Goal: Information Seeking & Learning: Learn about a topic

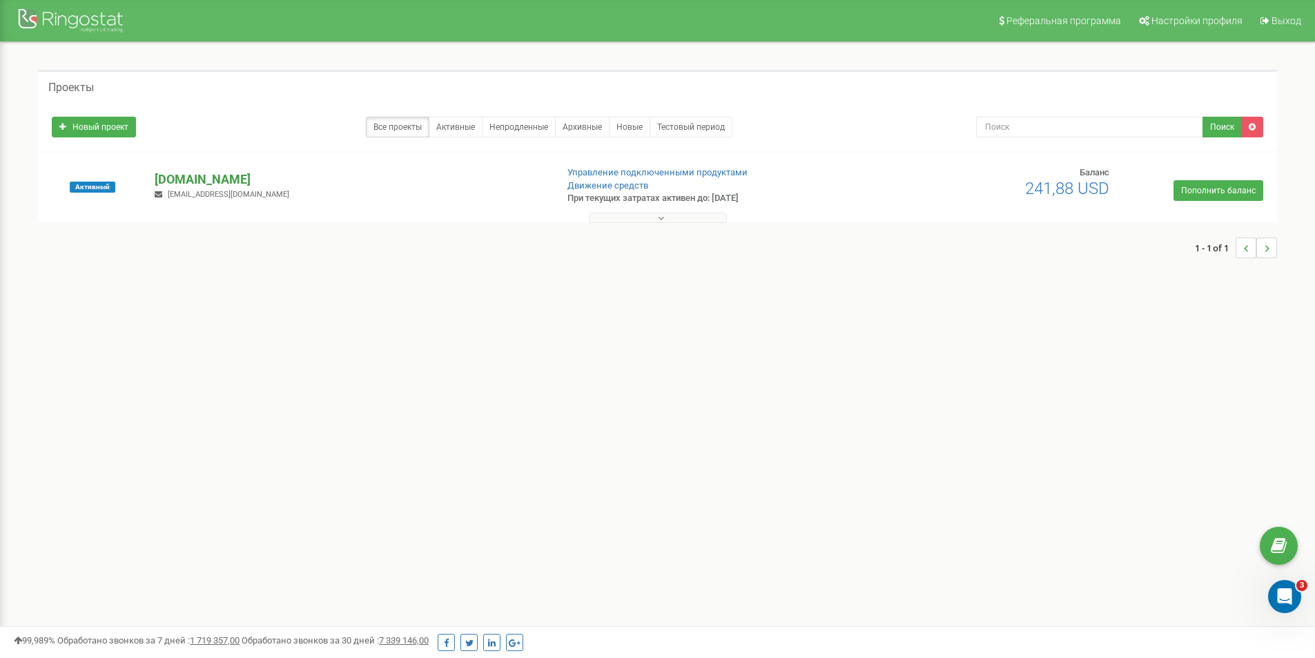
click at [212, 180] on p "[DOMAIN_NAME]" at bounding box center [350, 180] width 390 height 18
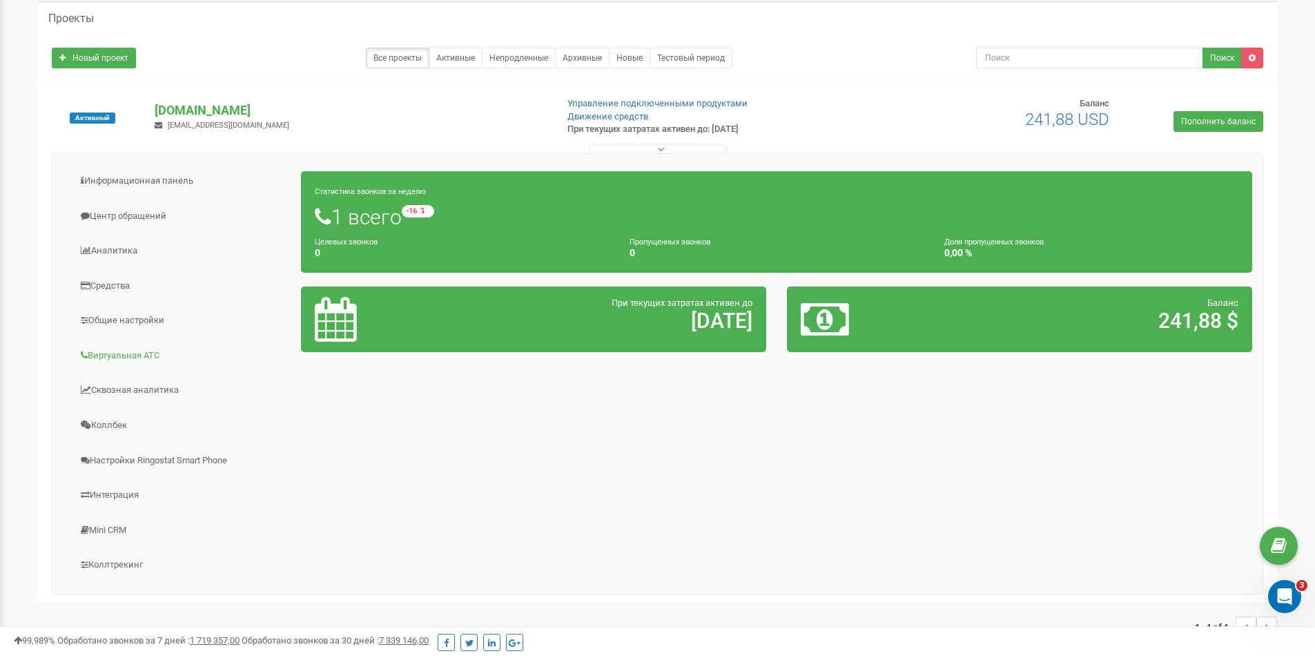
scroll to position [138, 0]
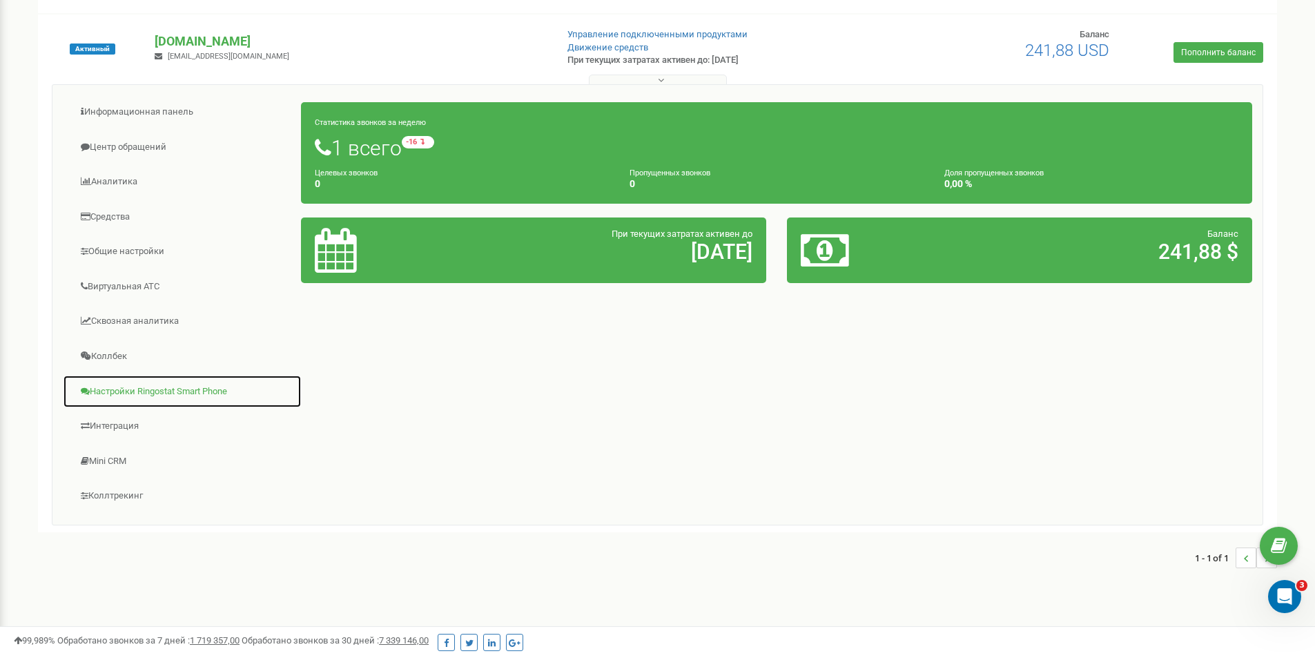
click at [133, 392] on link "Настройки Ringostat Smart Phone" at bounding box center [182, 392] width 239 height 34
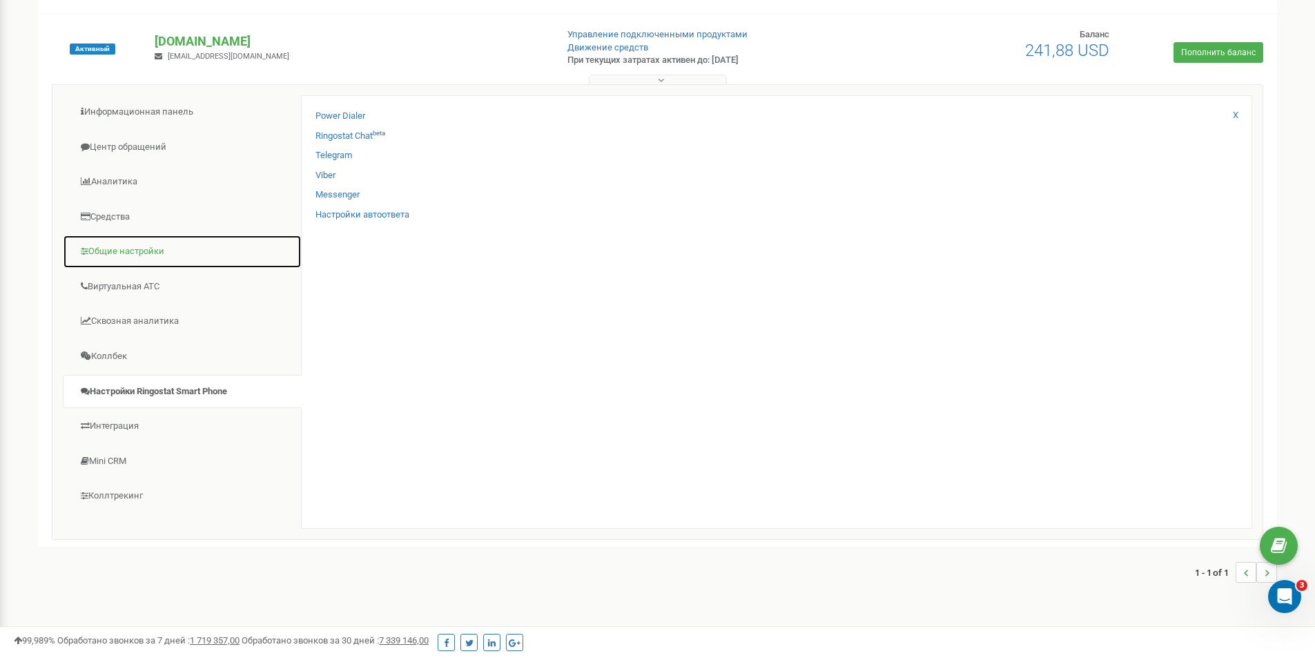
click at [141, 248] on link "Общие настройки" at bounding box center [182, 252] width 239 height 34
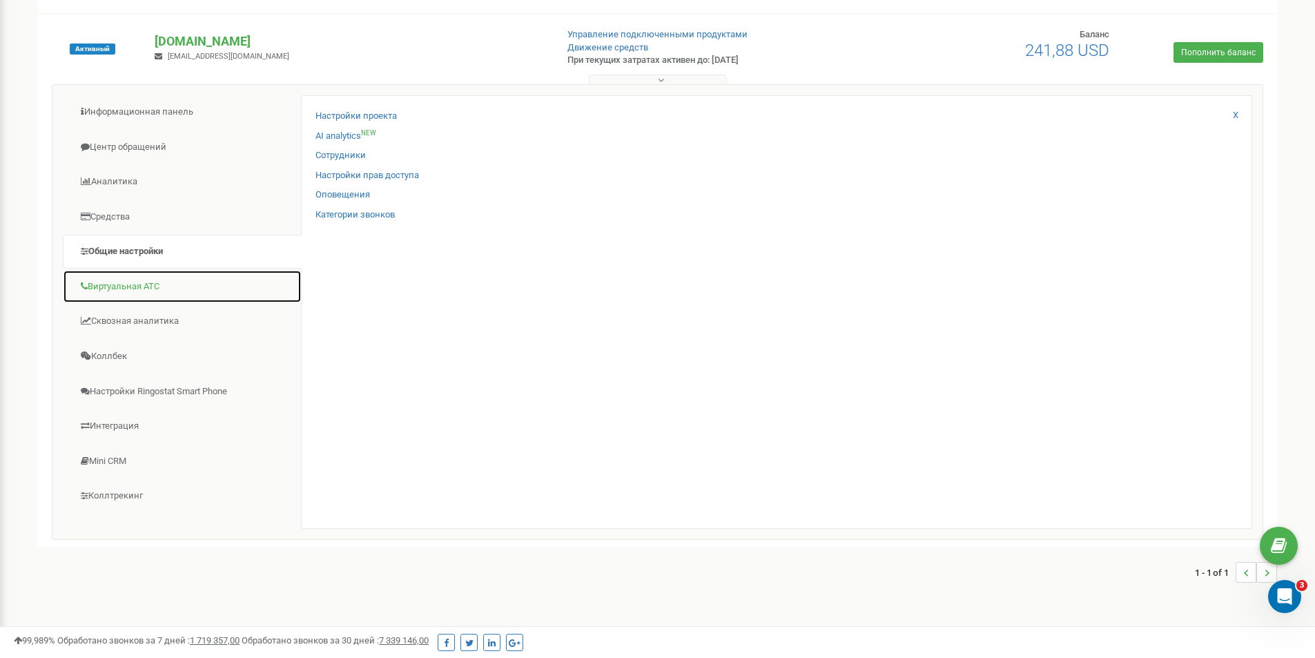
click at [130, 290] on link "Виртуальная АТС" at bounding box center [182, 287] width 239 height 34
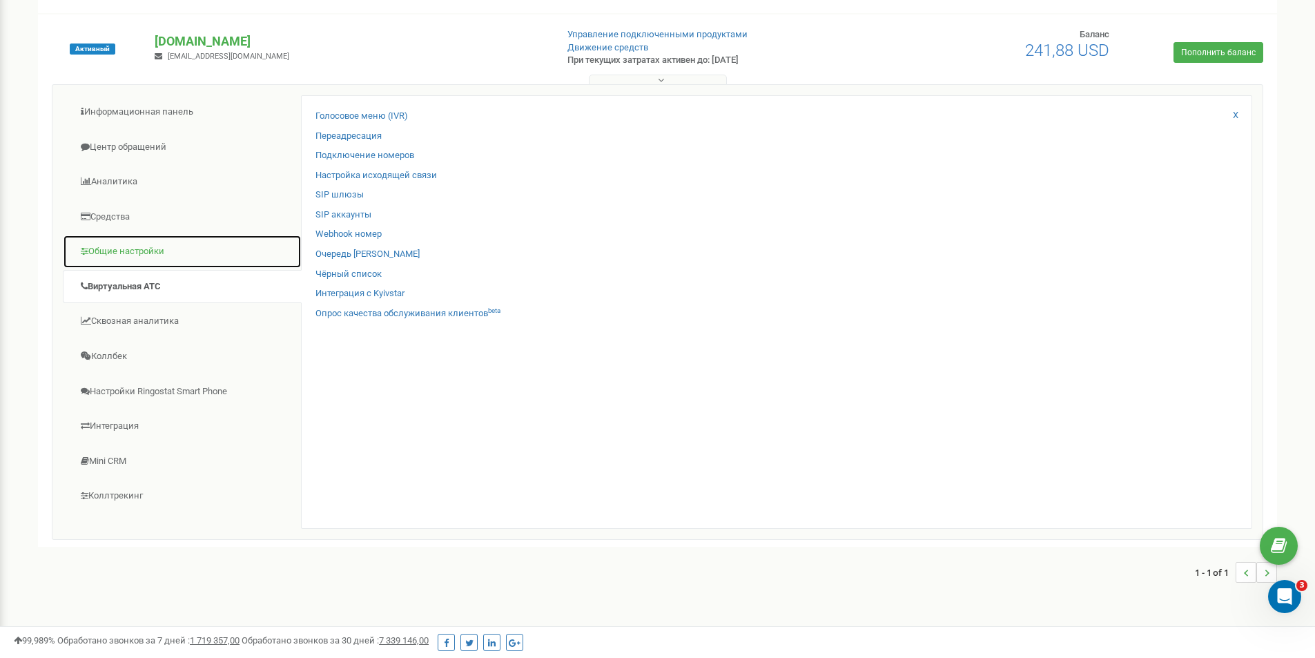
click at [146, 251] on link "Общие настройки" at bounding box center [182, 252] width 239 height 34
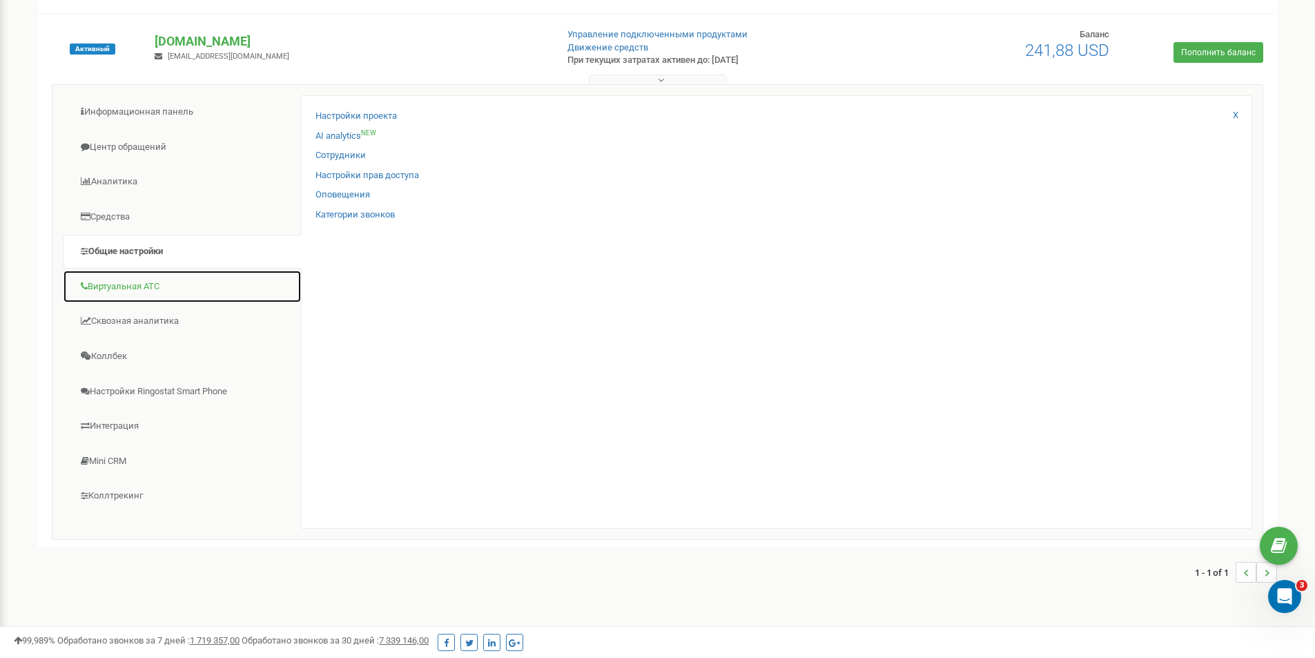
click at [182, 277] on link "Виртуальная АТС" at bounding box center [182, 287] width 239 height 34
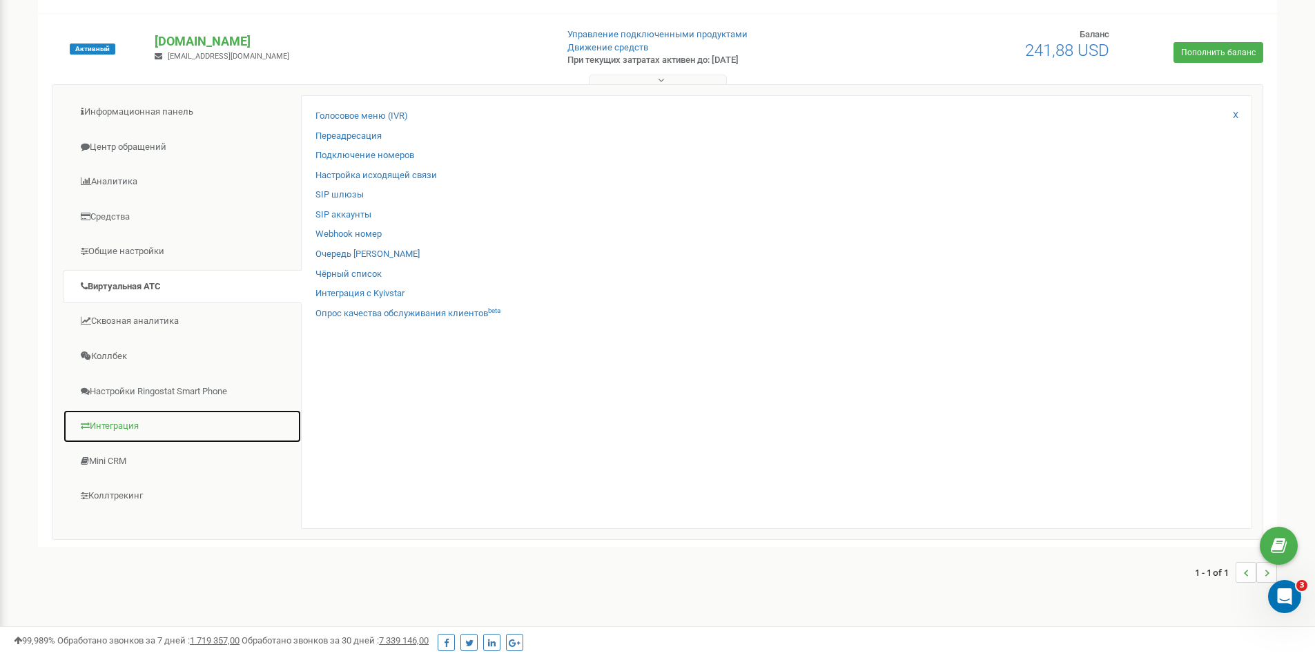
click at [130, 432] on link "Интеграция" at bounding box center [182, 426] width 239 height 34
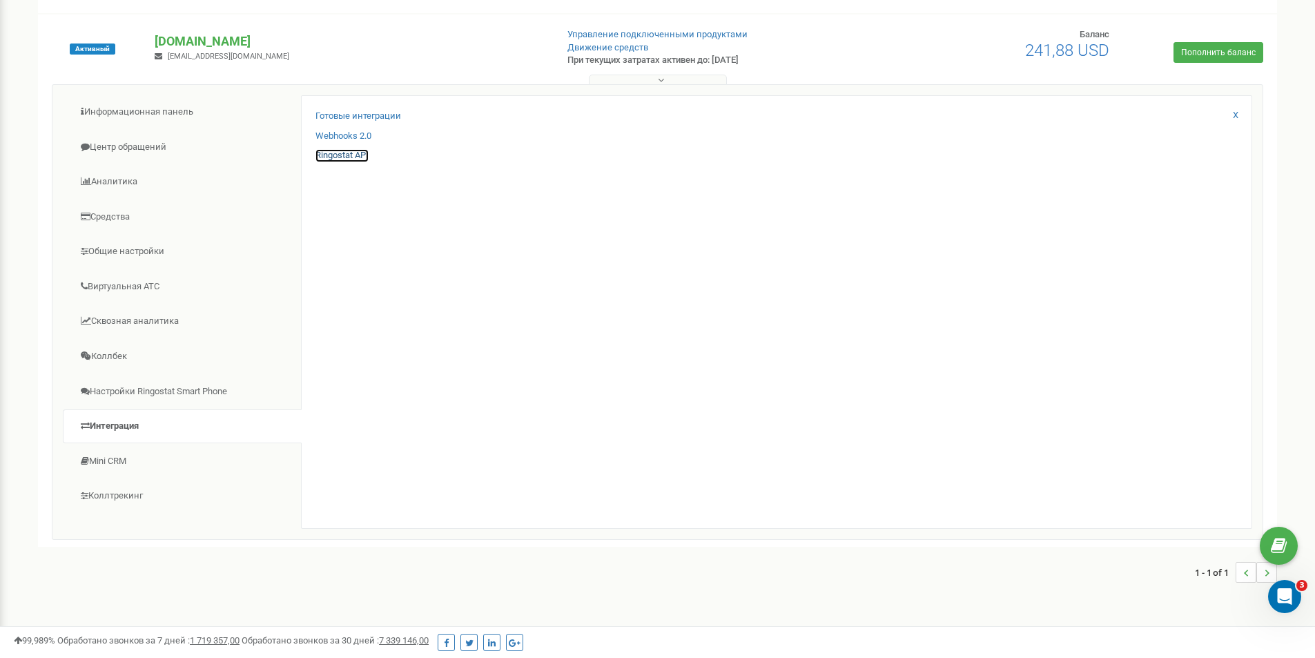
click at [341, 159] on link "Ringostat API" at bounding box center [342, 155] width 53 height 13
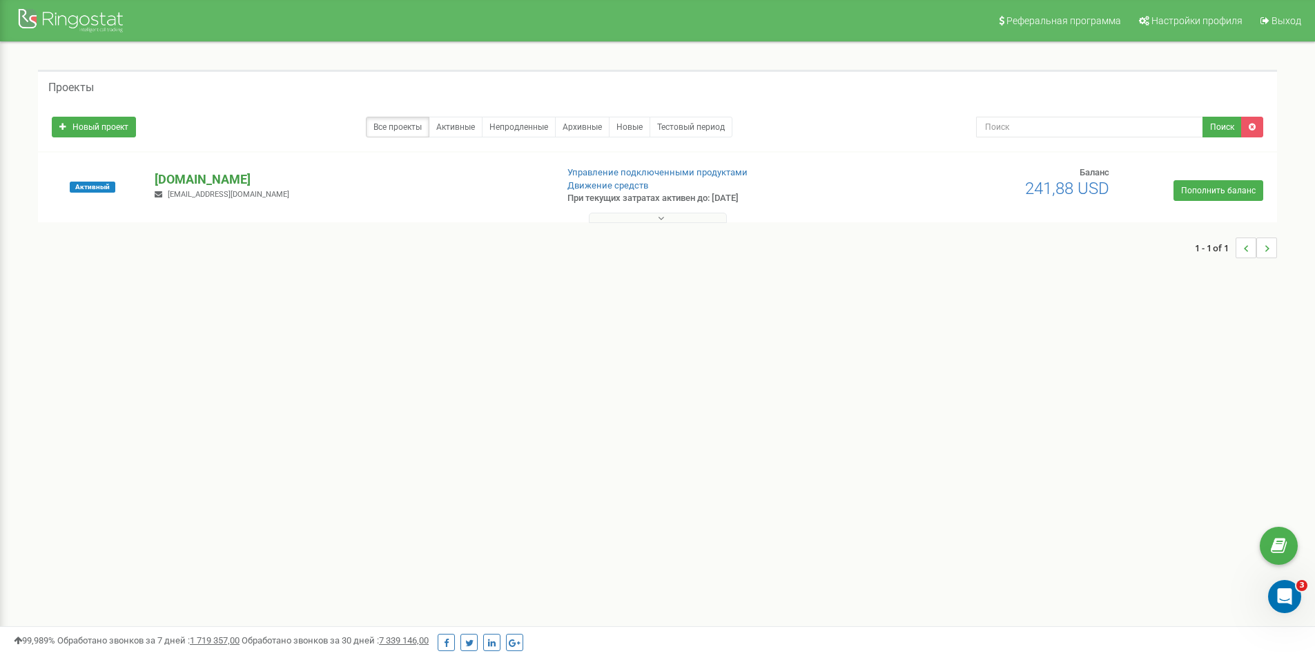
click at [305, 177] on p "[DOMAIN_NAME]" at bounding box center [350, 180] width 390 height 18
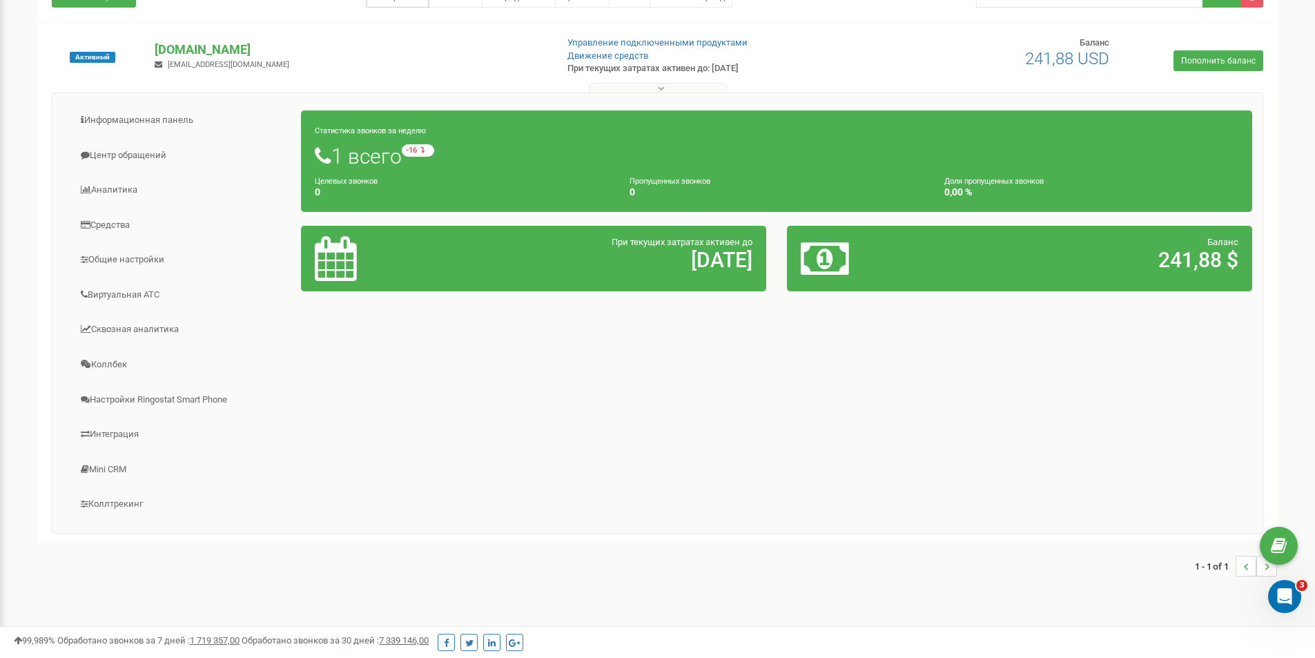
scroll to position [138, 0]
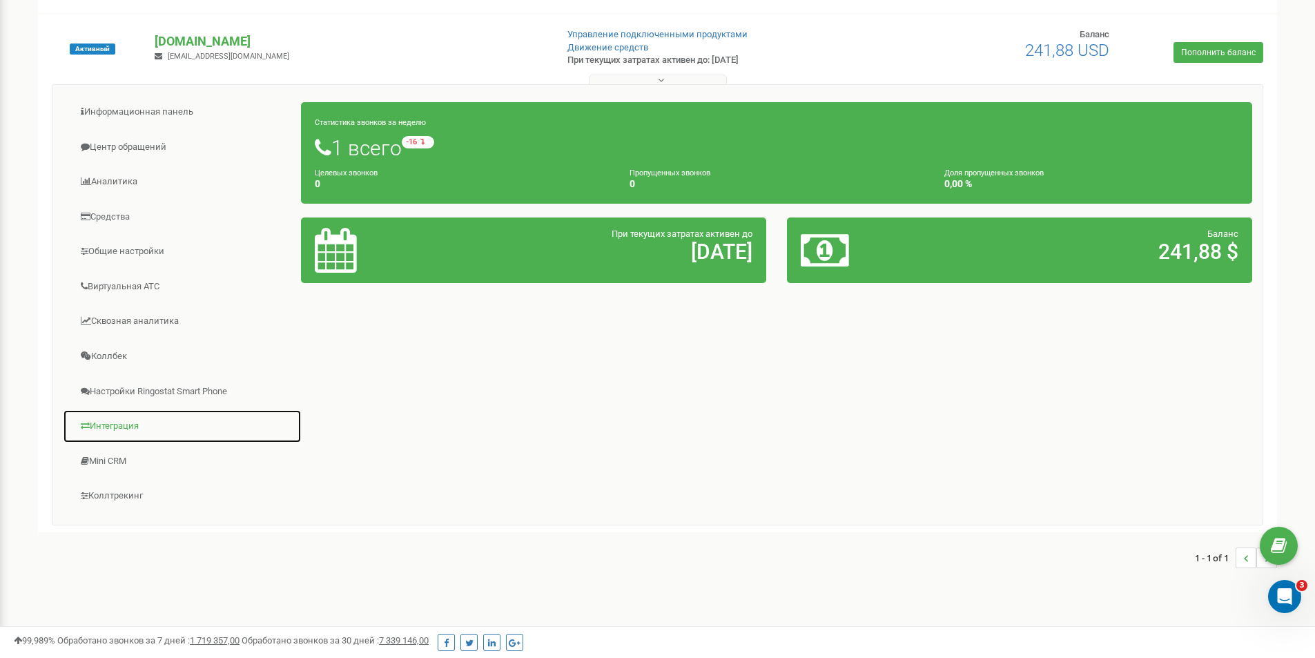
click at [115, 429] on link "Интеграция" at bounding box center [182, 426] width 239 height 34
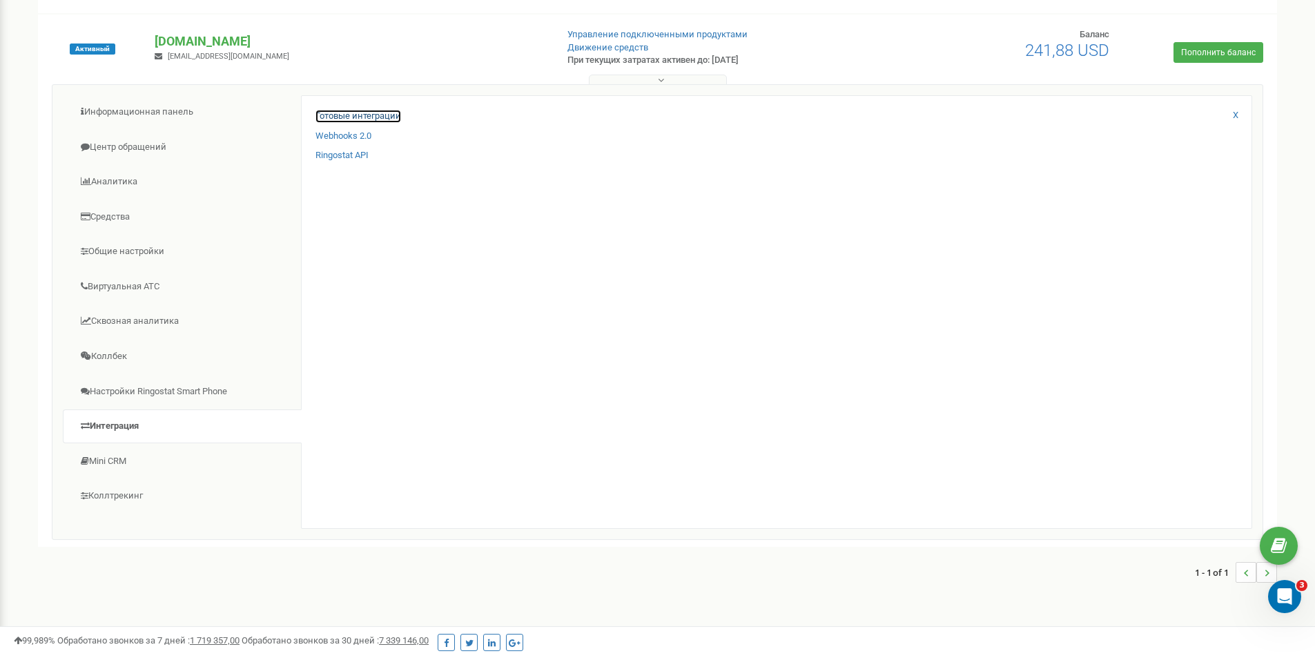
click at [350, 117] on link "Готовые интеграции" at bounding box center [359, 116] width 86 height 13
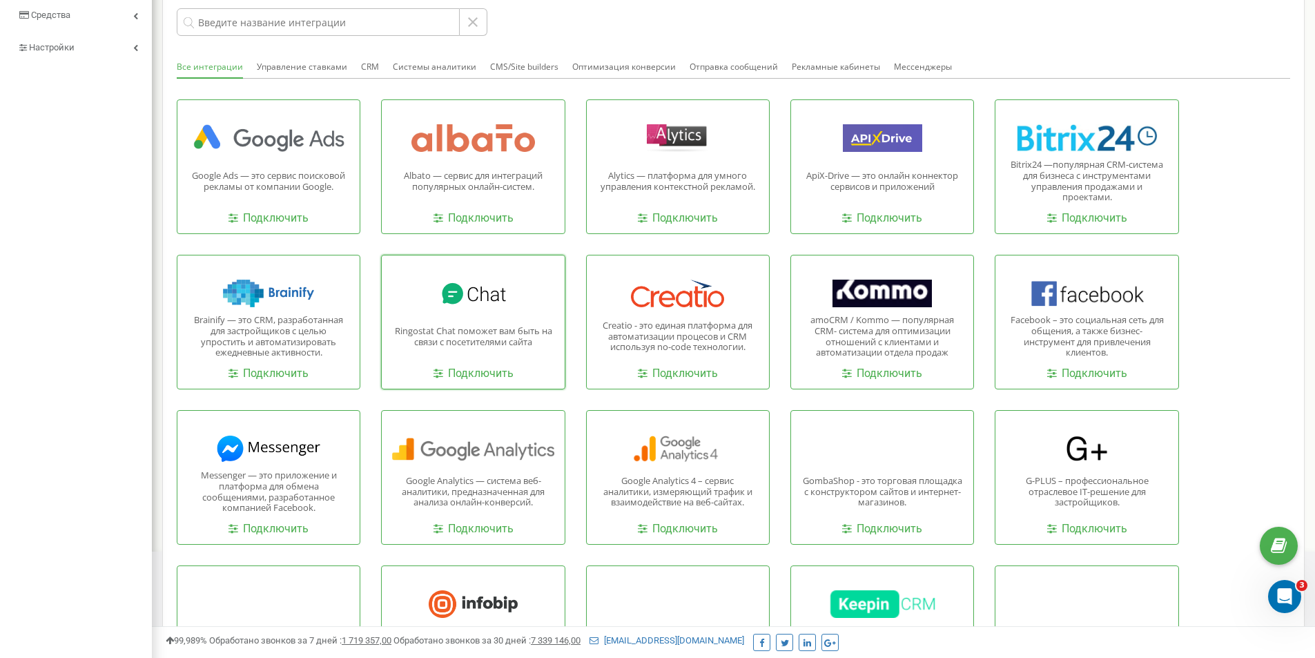
scroll to position [276, 0]
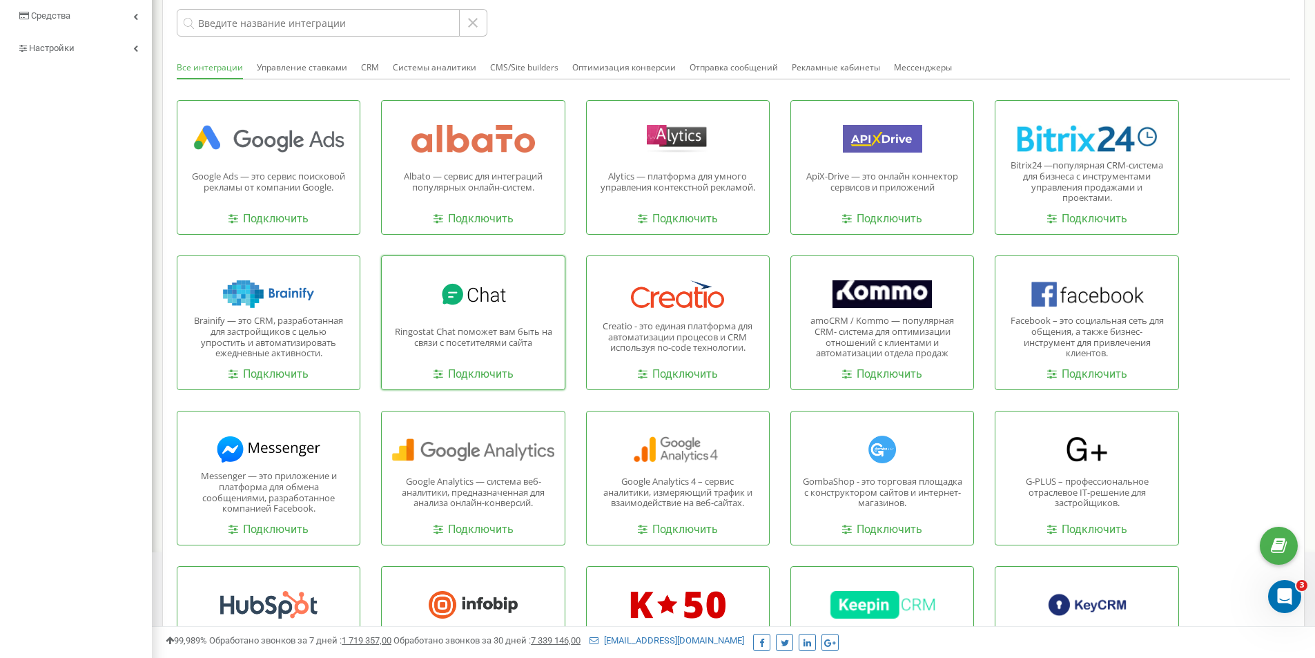
click at [474, 336] on p "Ringostat Chat поможет вам быть на связи с посетителями сайта" at bounding box center [473, 337] width 162 height 21
click at [483, 341] on p "Ringostat Chat поможет вам быть на связи с посетителями сайта" at bounding box center [473, 337] width 162 height 21
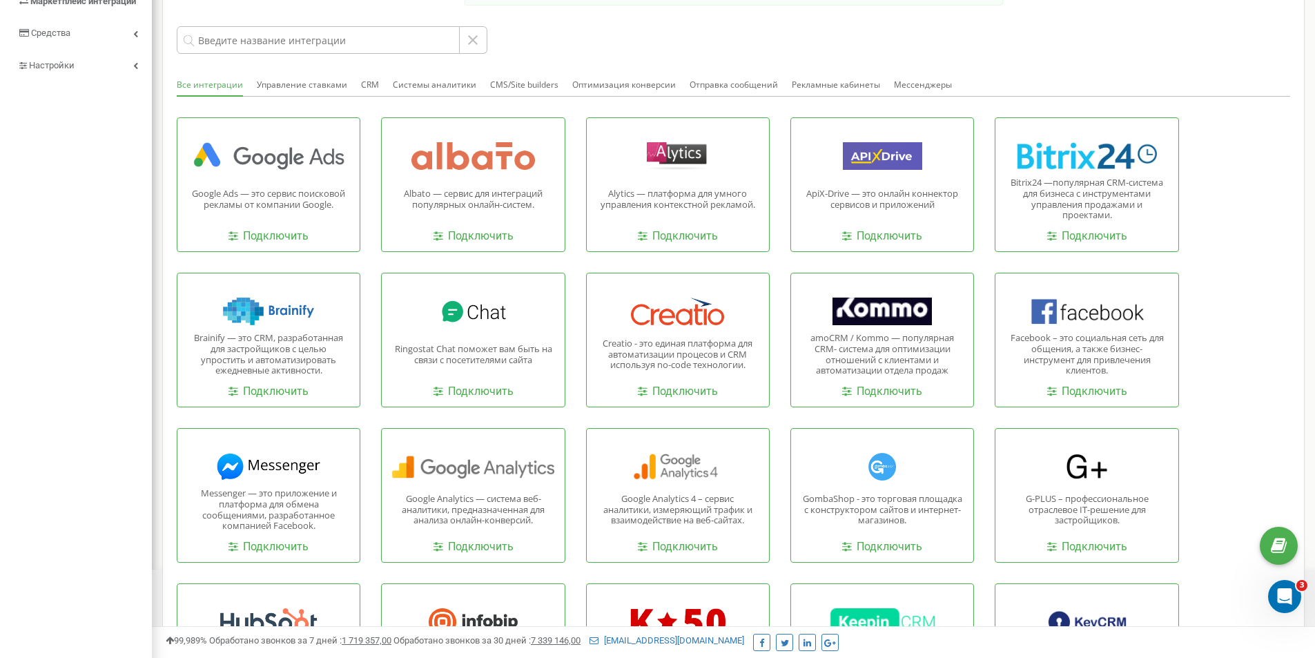
scroll to position [192, 0]
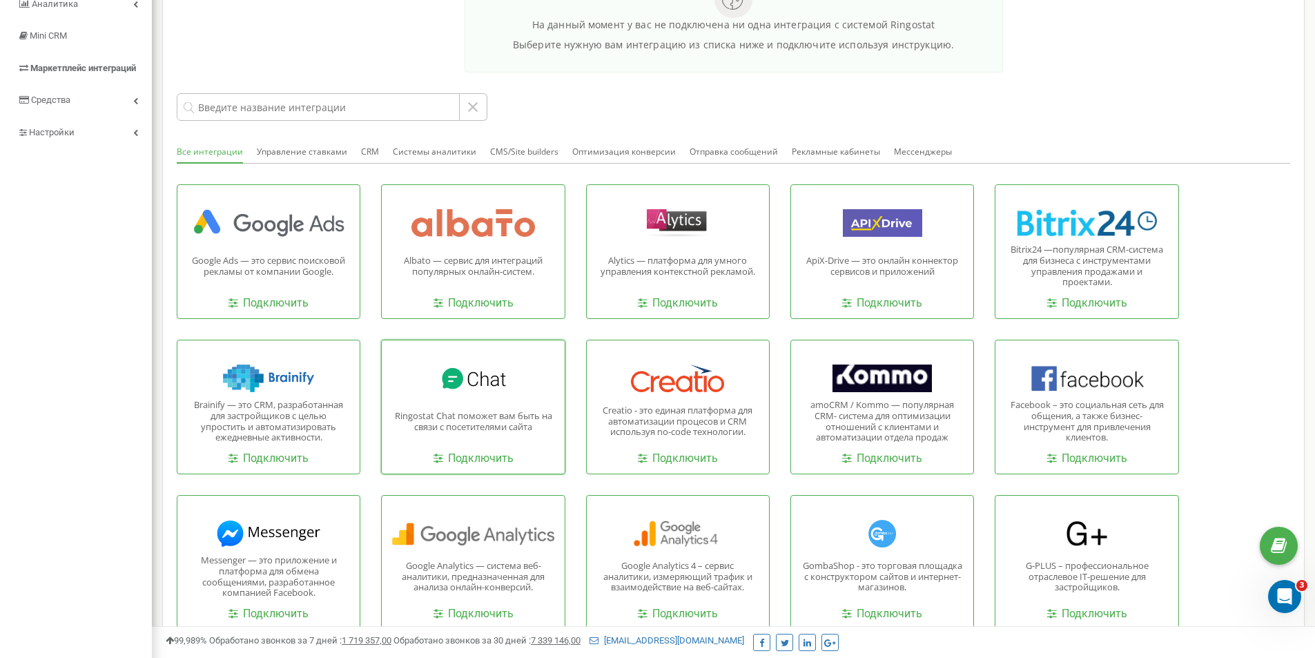
click at [484, 401] on div "Ringostat Chat поможет вам быть на связи с посетителями сайта Подключить" at bounding box center [473, 407] width 184 height 135
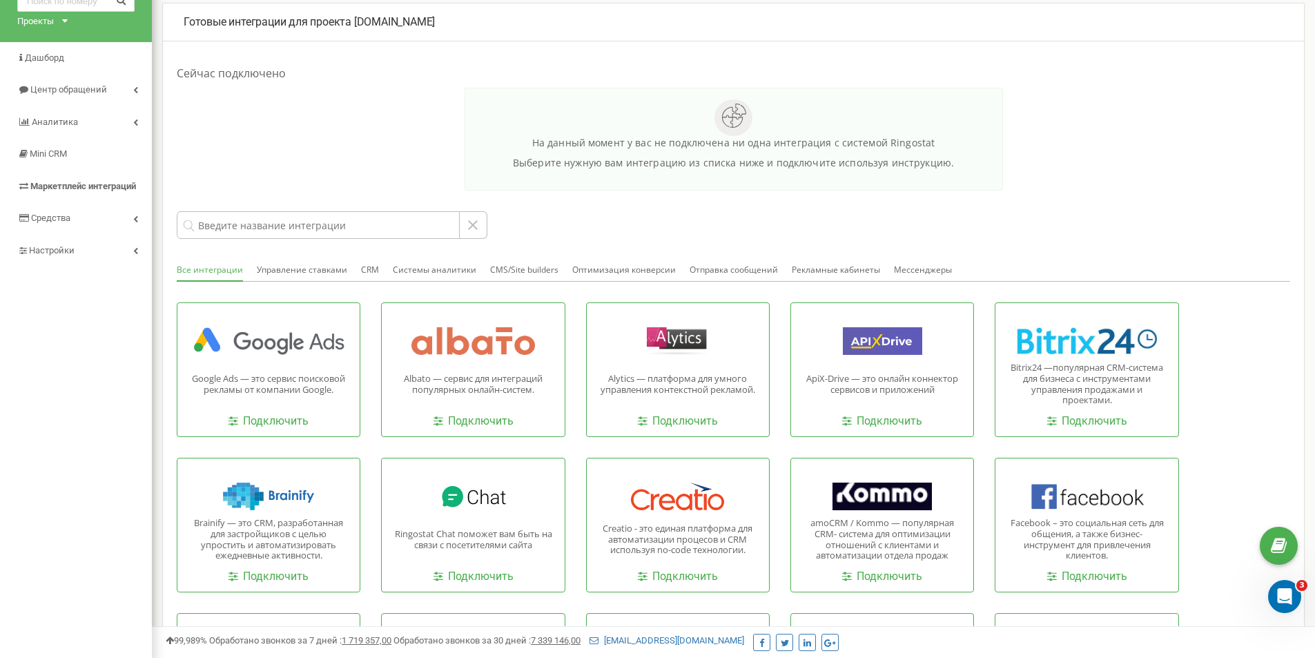
scroll to position [69, 0]
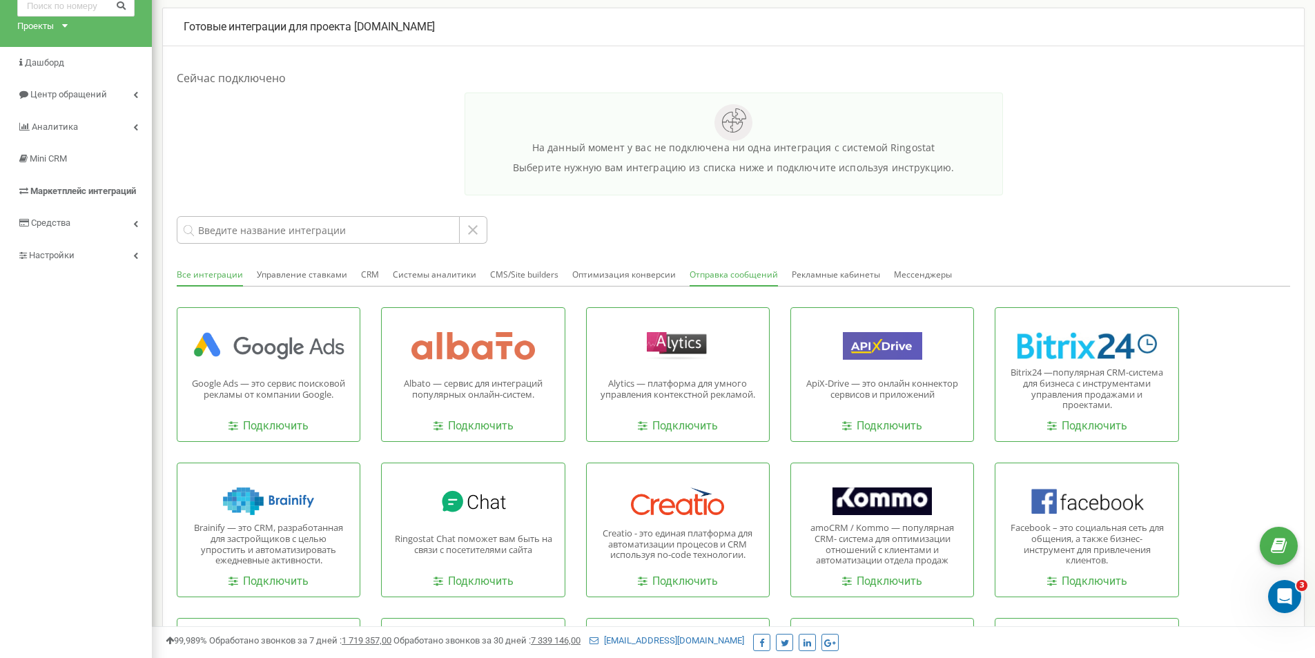
click at [734, 273] on button "Отправка сообщений" at bounding box center [734, 275] width 88 height 22
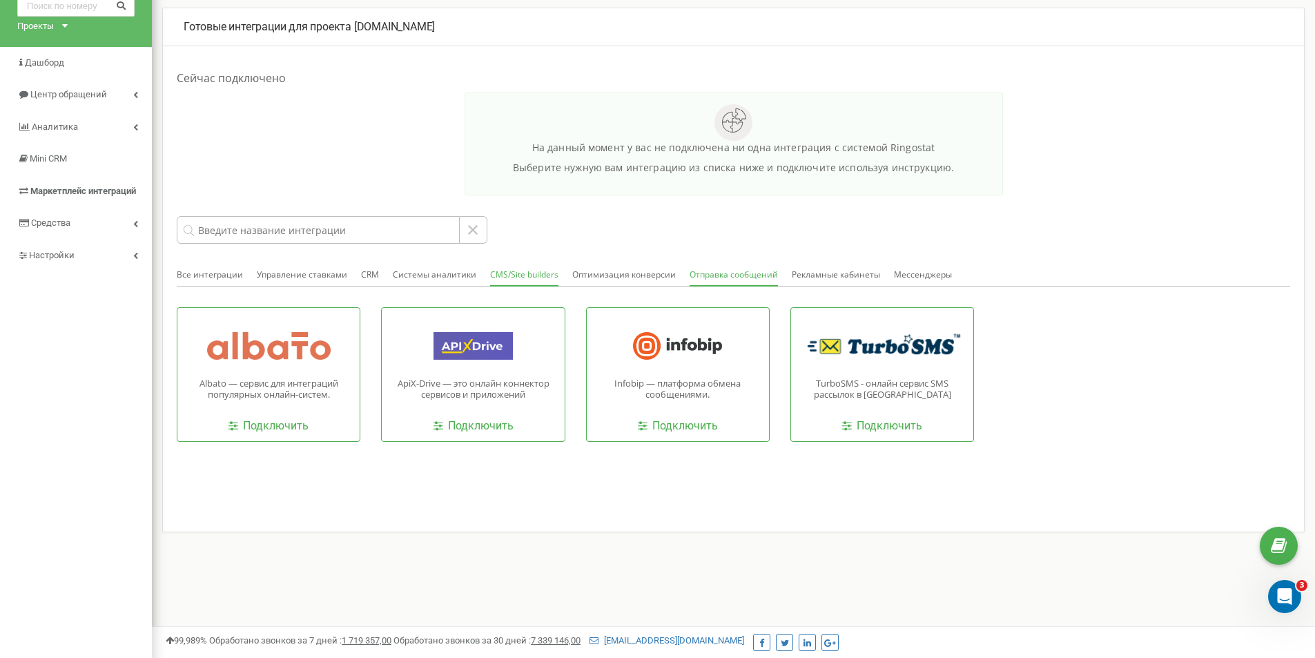
click at [528, 276] on button "CMS/Site builders" at bounding box center [524, 275] width 68 height 22
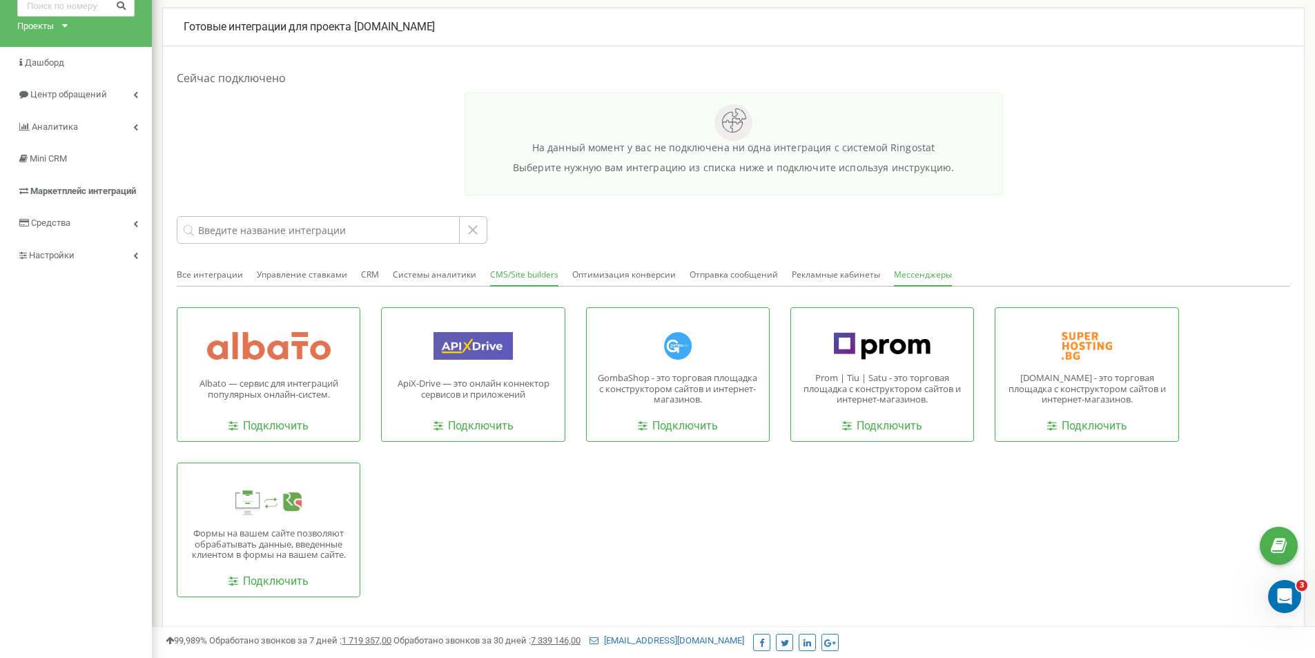
click at [912, 278] on button "Мессенджеры" at bounding box center [923, 275] width 58 height 22
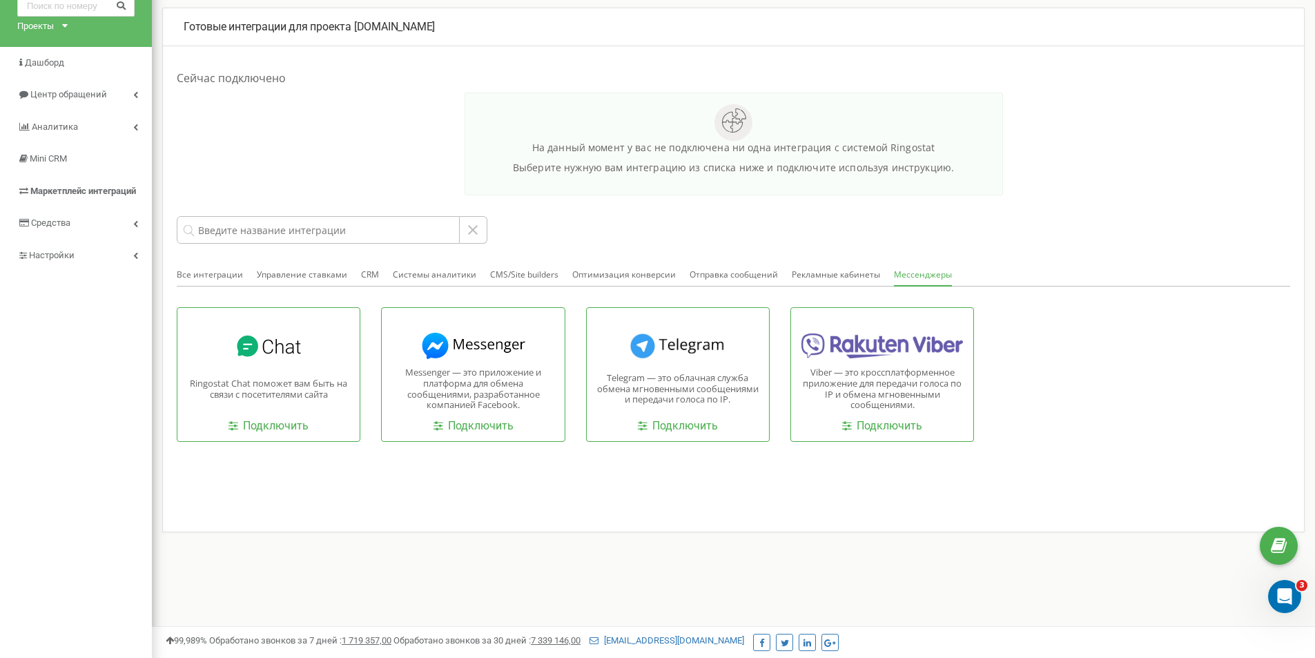
click at [1099, 242] on div at bounding box center [734, 230] width 1114 height 28
